Goal: Transaction & Acquisition: Purchase product/service

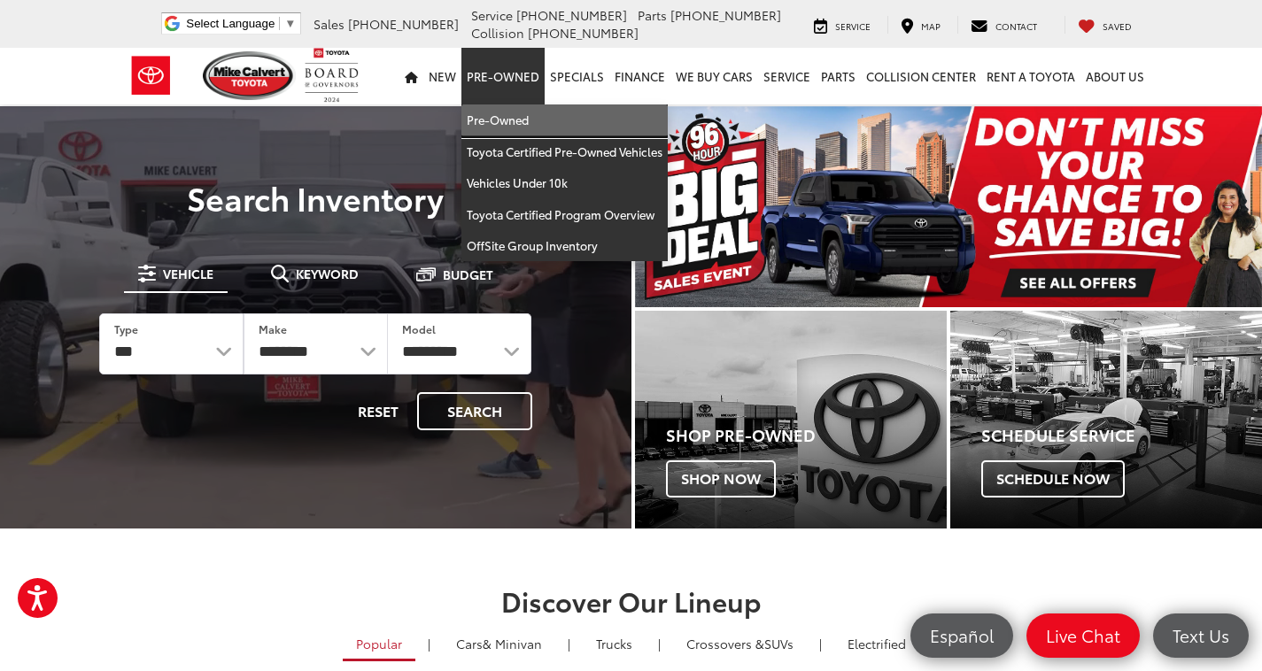
click at [518, 123] on link "Pre-Owned" at bounding box center [564, 121] width 206 height 32
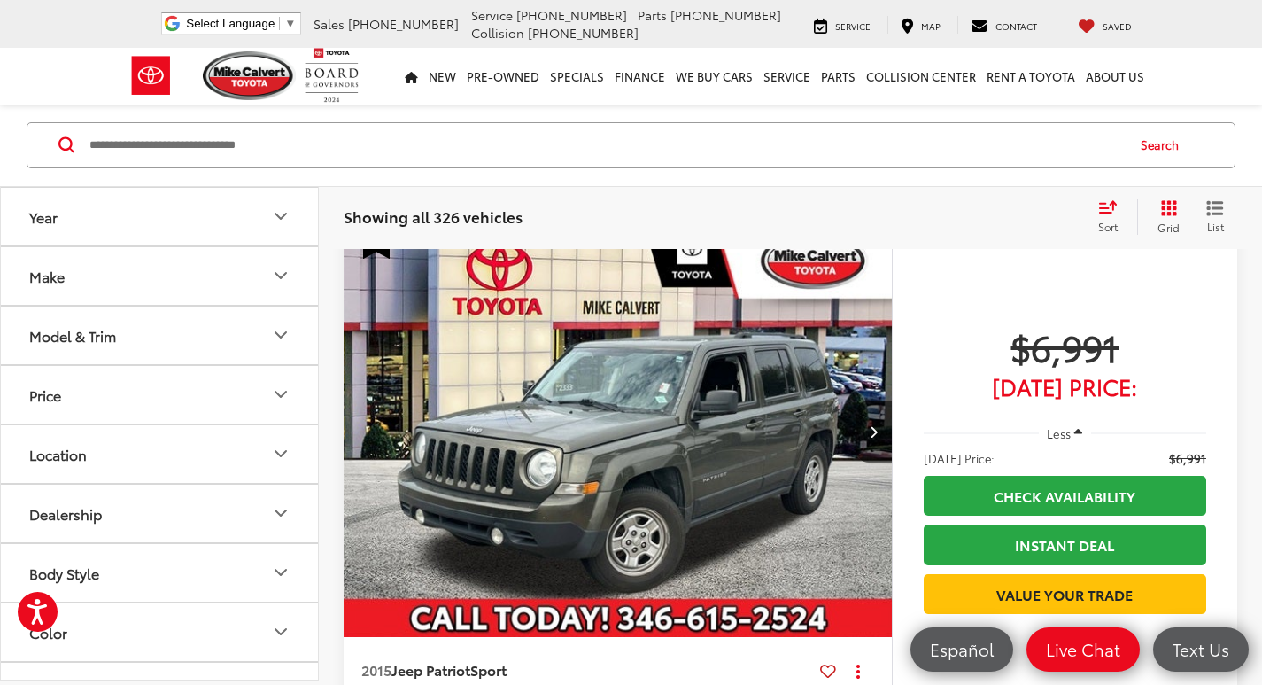
scroll to position [2479, 0]
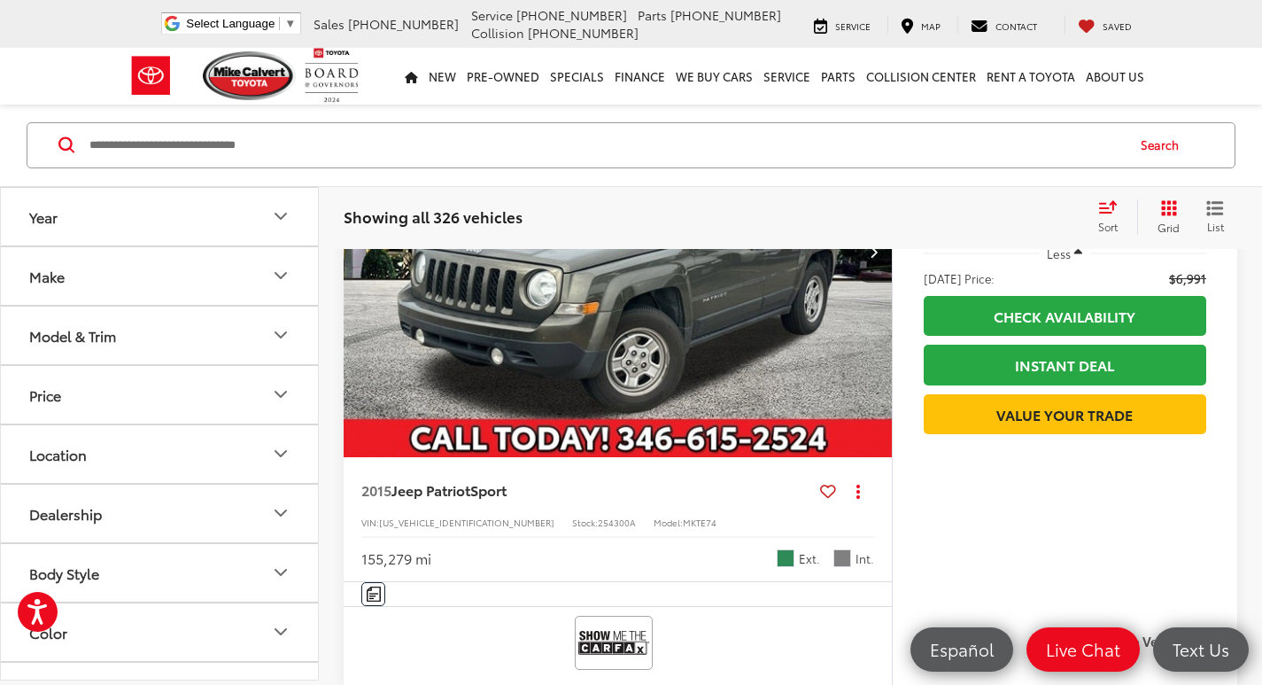
click at [499, 149] on input "Search by Make, Model, or Keyword" at bounding box center [606, 145] width 1036 height 43
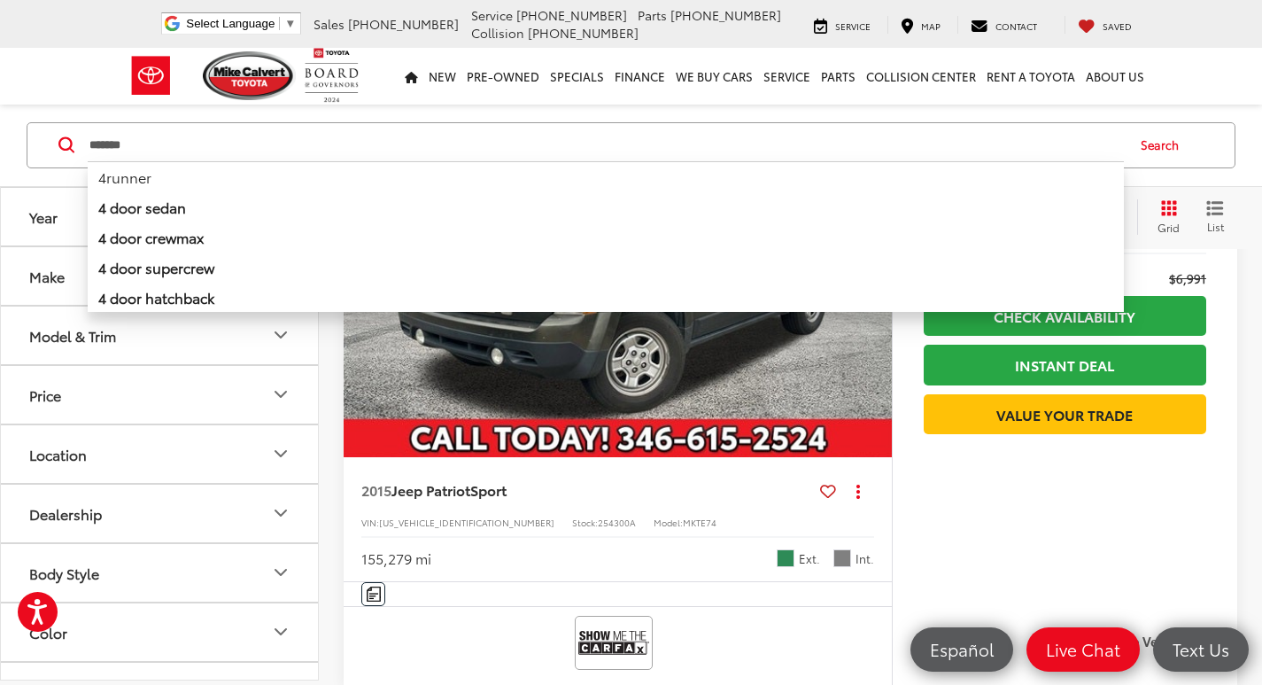
type input "*******"
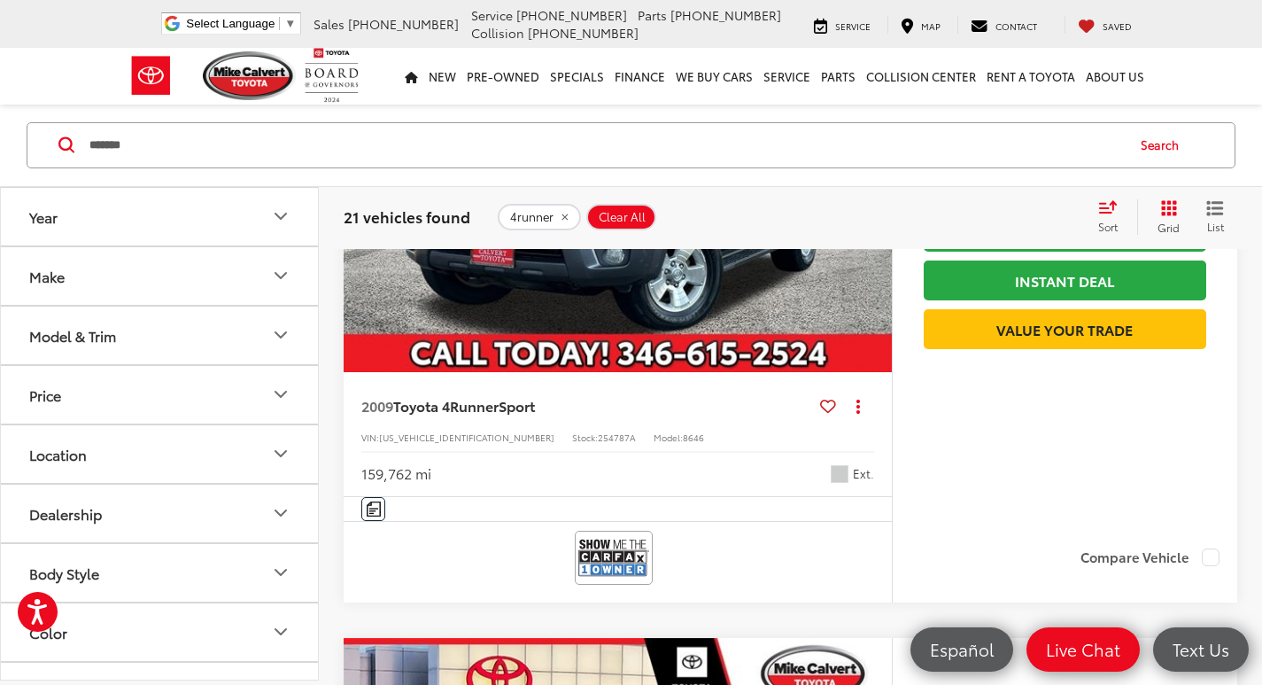
scroll to position [1215, 0]
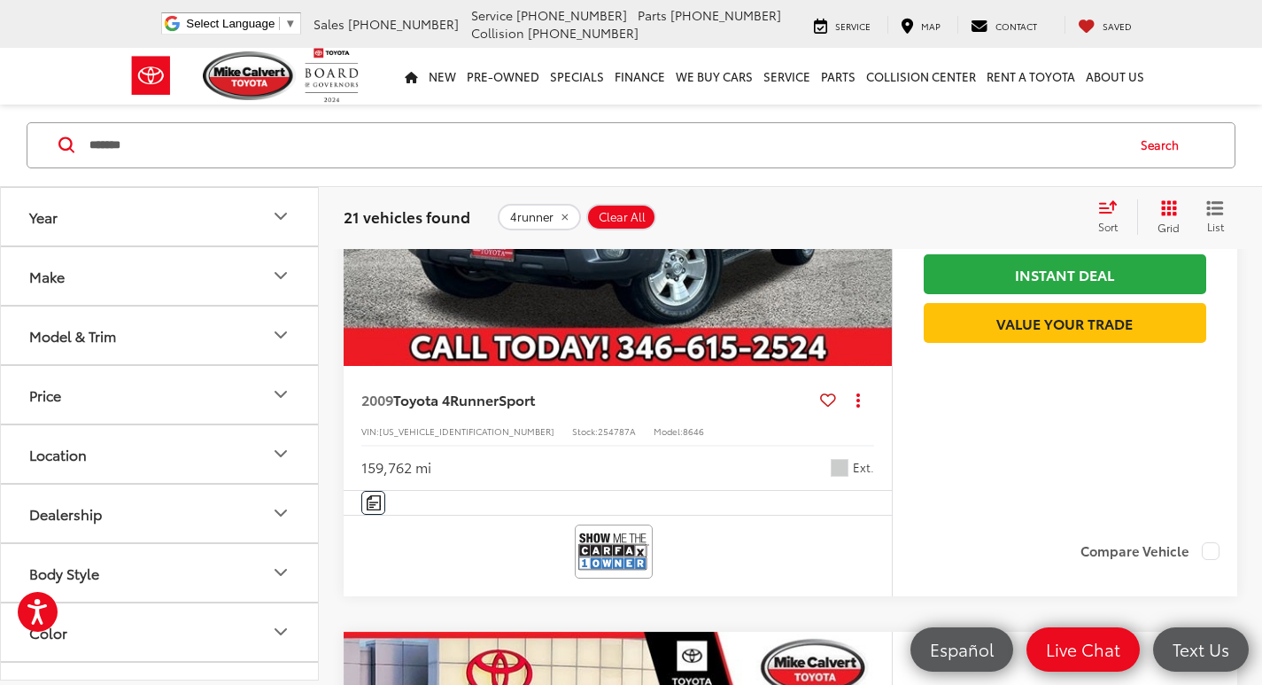
click at [598, 431] on span "254787A" at bounding box center [617, 430] width 38 height 13
copy span "254787A"
click at [244, 61] on img at bounding box center [250, 75] width 94 height 49
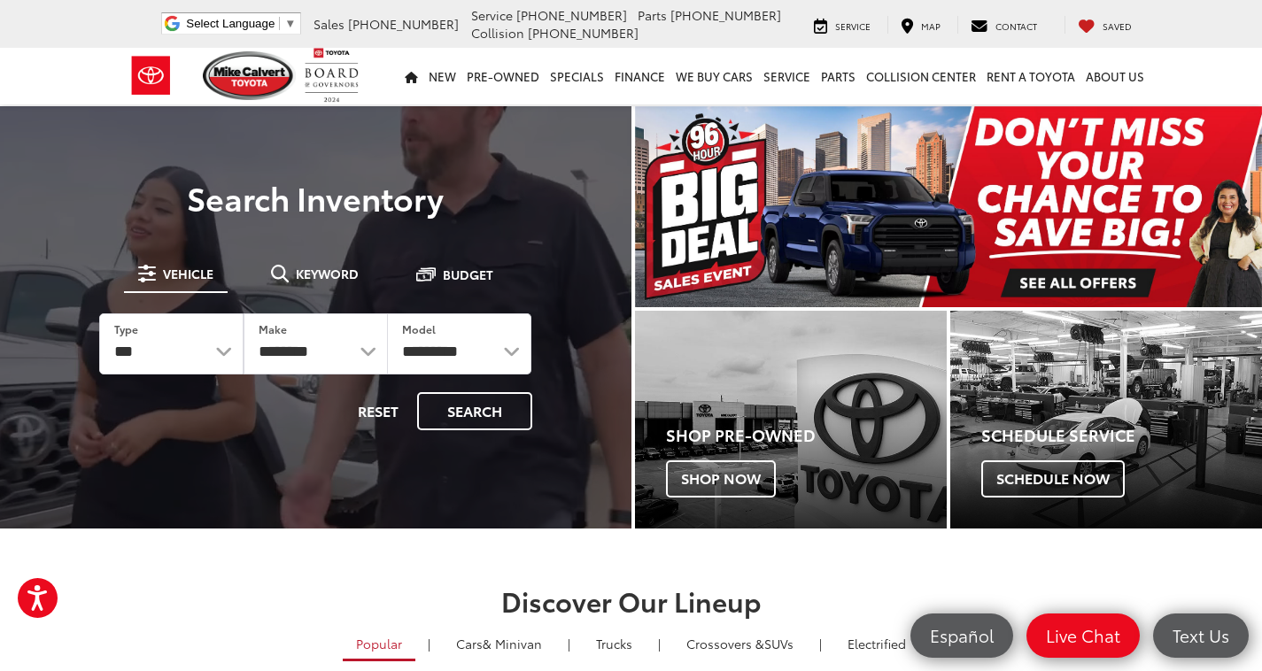
scroll to position [0, 13]
